Goal: Transaction & Acquisition: Download file/media

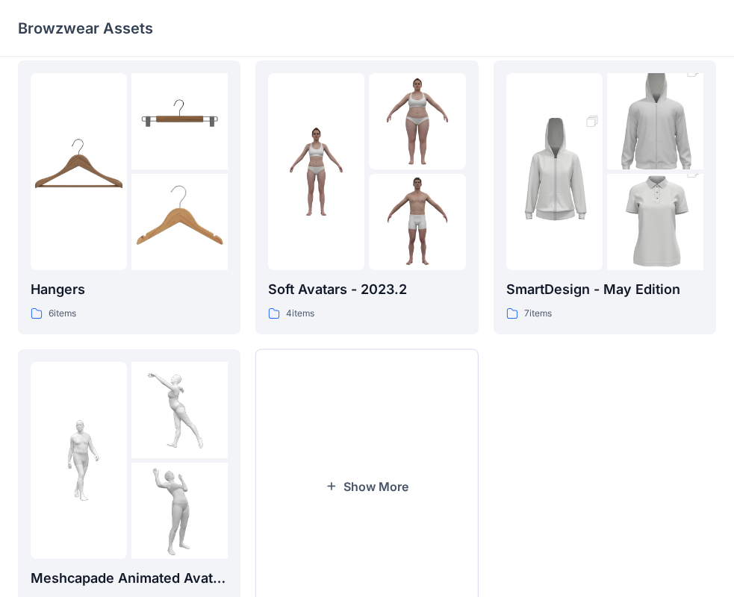
scroll to position [371, 0]
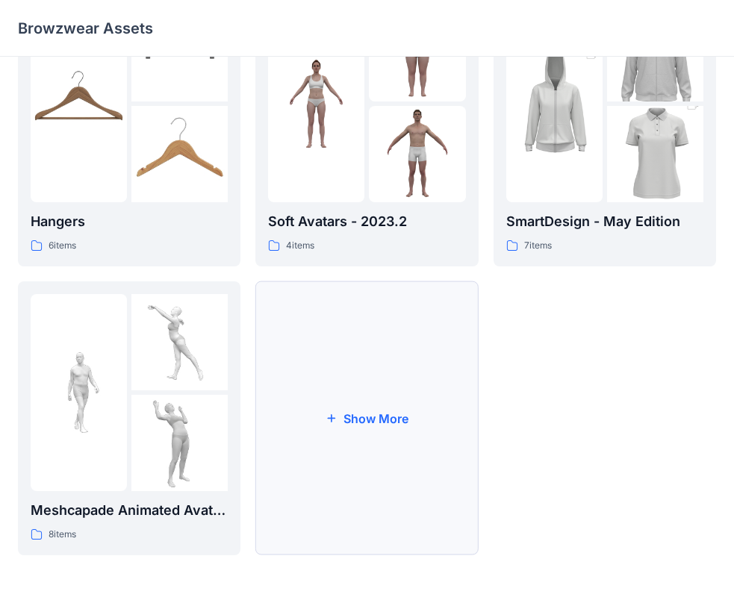
click at [390, 386] on button "Show More" at bounding box center [366, 418] width 222 height 274
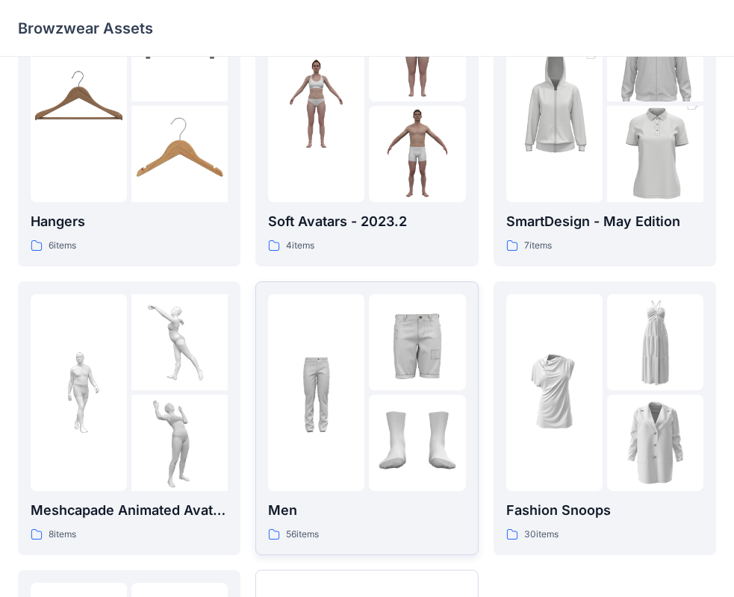
click at [391, 392] on div at bounding box center [417, 392] width 96 height 197
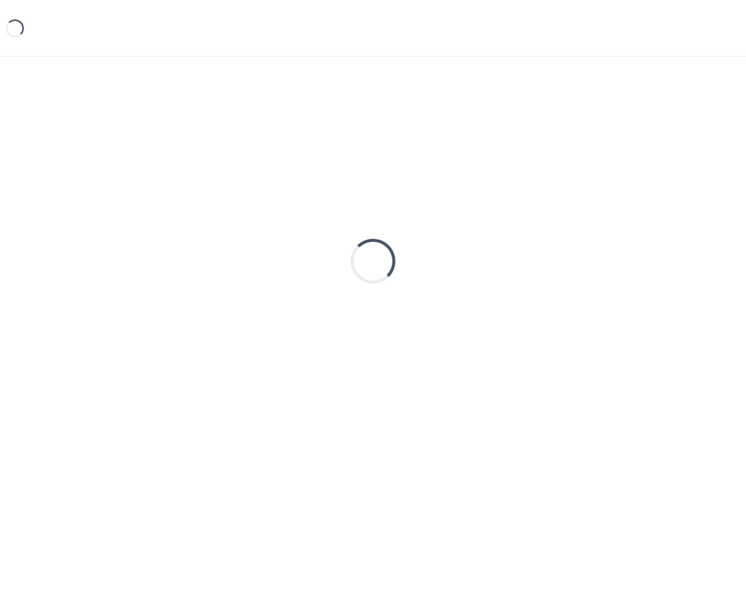
click at [391, 392] on div "Loading..." at bounding box center [373, 261] width 711 height 373
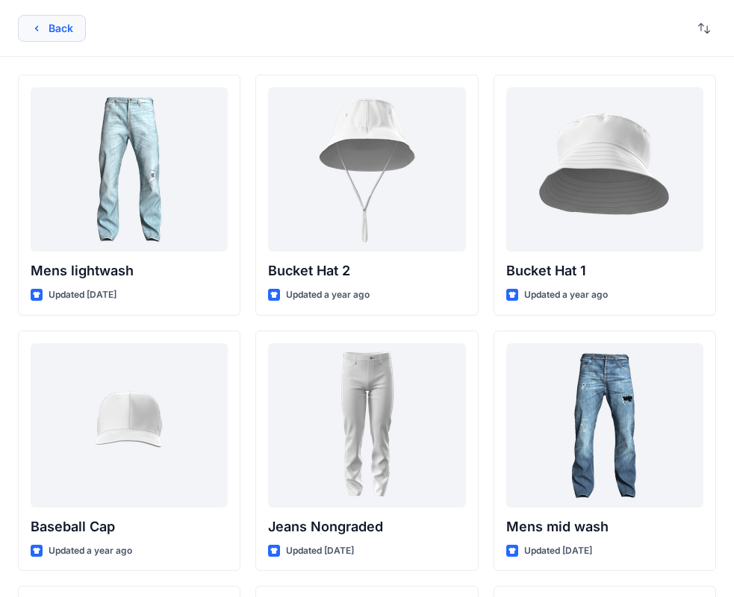
click at [55, 19] on button "Back" at bounding box center [52, 28] width 68 height 27
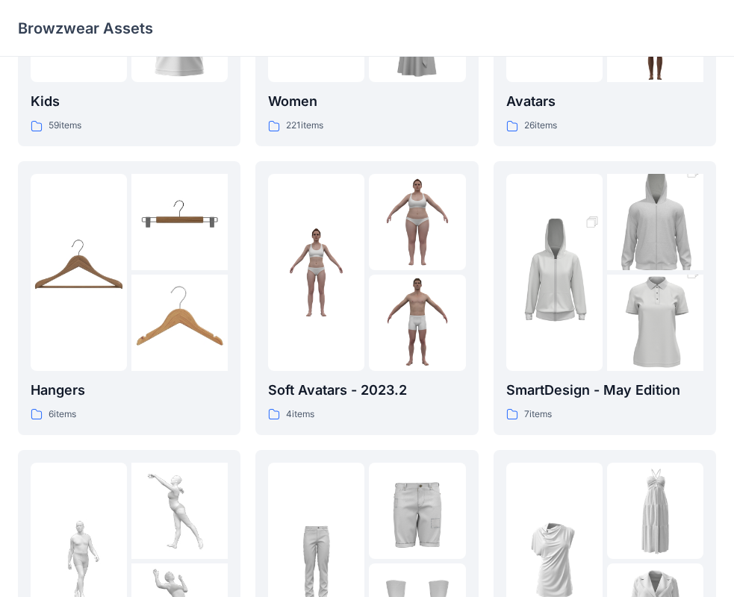
scroll to position [193, 0]
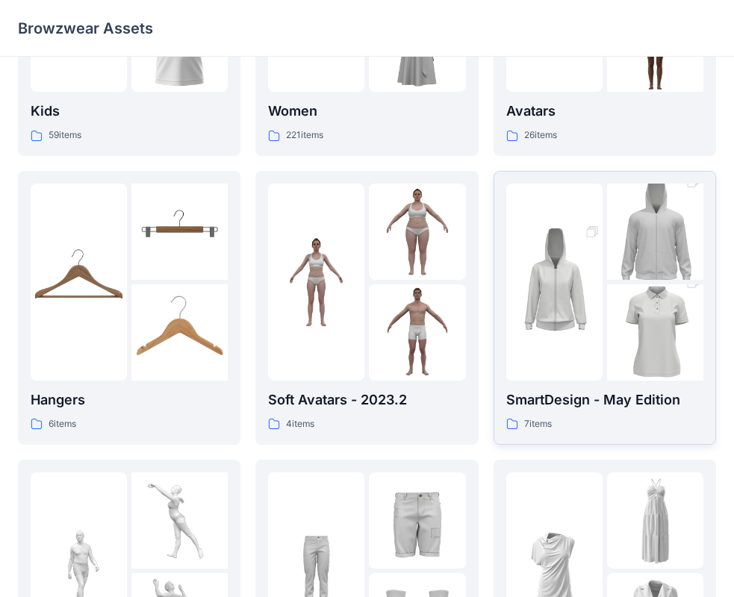
click at [674, 287] on img at bounding box center [655, 332] width 96 height 145
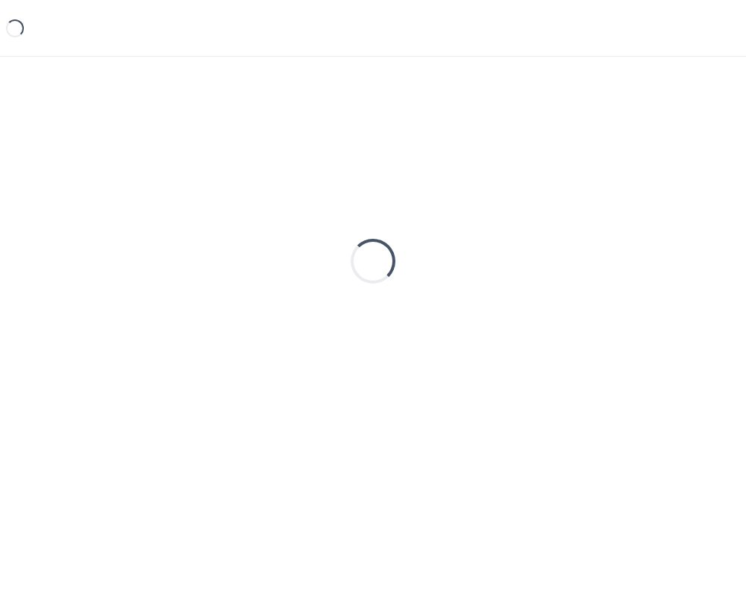
click at [674, 287] on div "Loading..." at bounding box center [373, 261] width 711 height 373
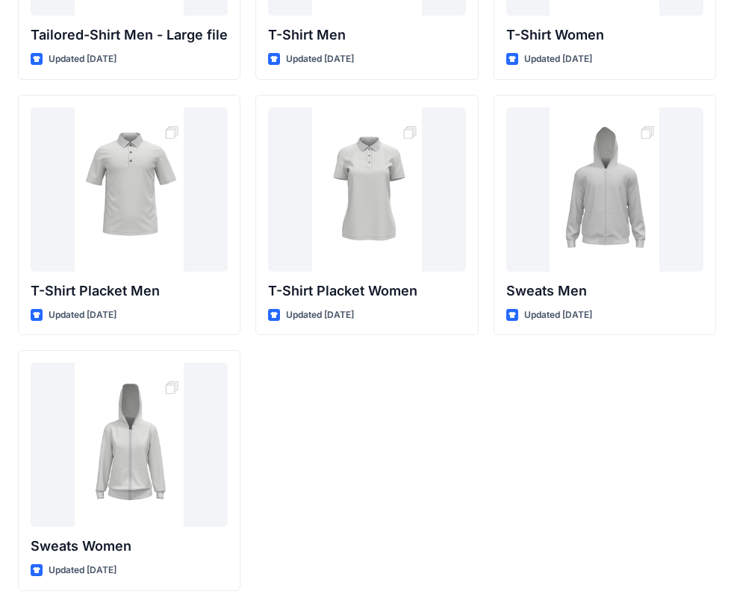
scroll to position [248, 0]
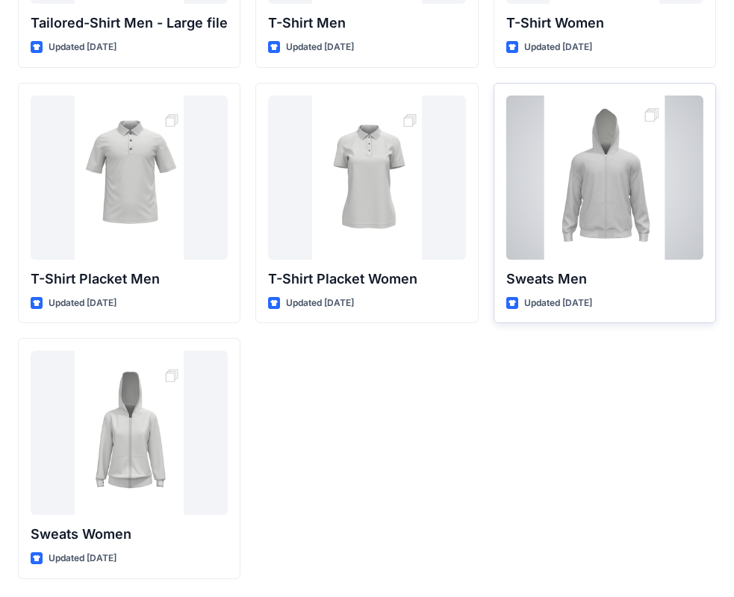
click at [619, 209] on div at bounding box center [604, 178] width 197 height 164
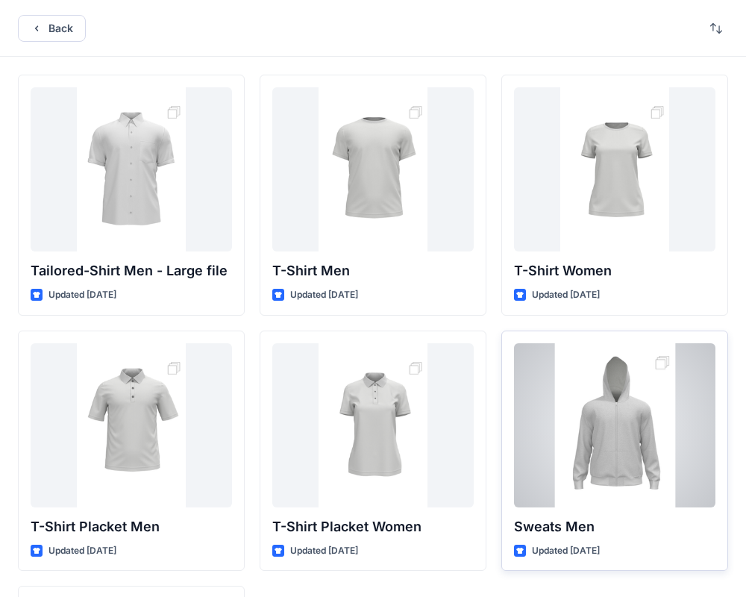
click at [619, 209] on div "Back Tailored-Shirt Men - Large file Updated [DATE] T-Shirt Placket Men Updated…" at bounding box center [373, 422] width 746 height 845
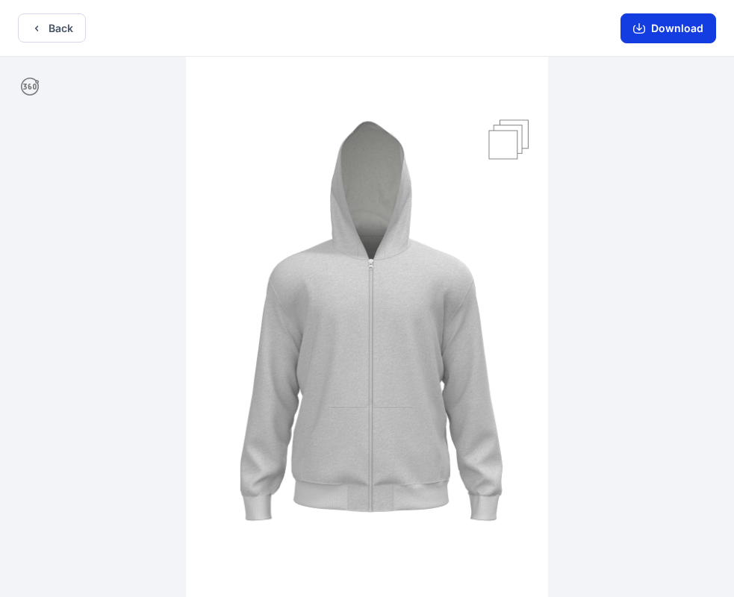
click at [647, 34] on button "Download" at bounding box center [668, 28] width 96 height 30
click at [641, 33] on icon "button" at bounding box center [639, 29] width 12 height 8
click at [500, 139] on img at bounding box center [367, 328] width 362 height 543
click at [633, 31] on button "Download" at bounding box center [668, 28] width 96 height 30
click at [652, 28] on button "Download" at bounding box center [668, 28] width 96 height 30
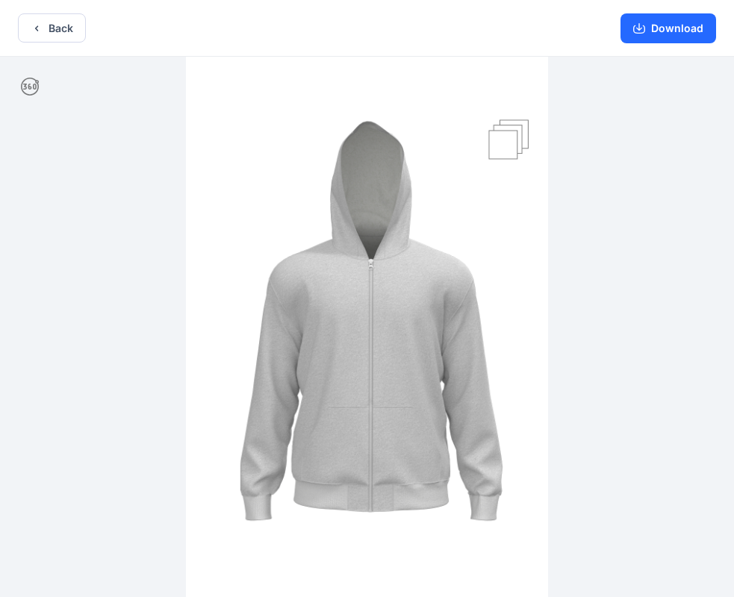
drag, startPoint x: 352, startPoint y: 351, endPoint x: 420, endPoint y: 352, distance: 67.9
click at [420, 352] on img at bounding box center [367, 328] width 362 height 543
click at [514, 157] on img at bounding box center [367, 328] width 362 height 543
